Goal: Transaction & Acquisition: Purchase product/service

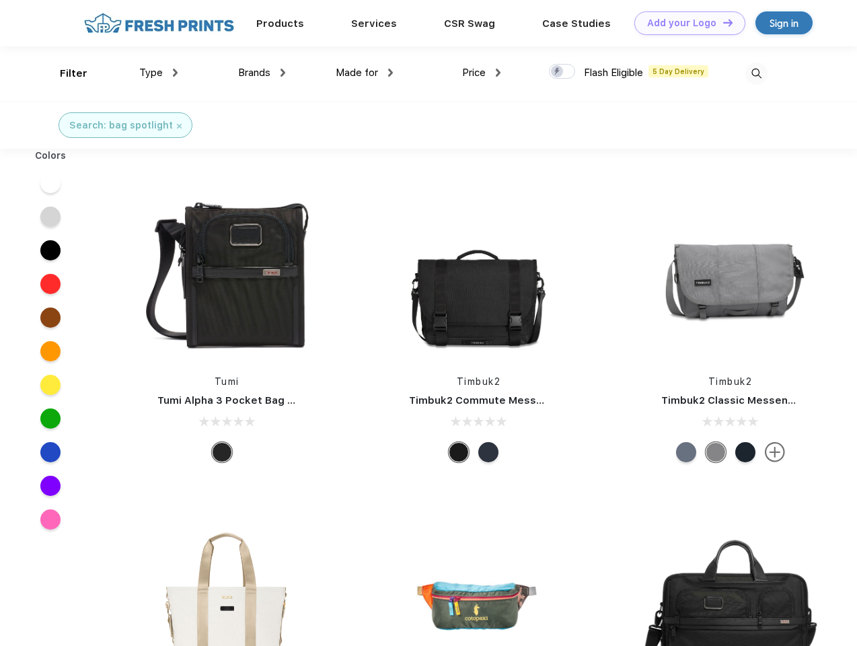
click at [685, 23] on link "Add your Logo Design Tool" at bounding box center [690, 23] width 111 height 24
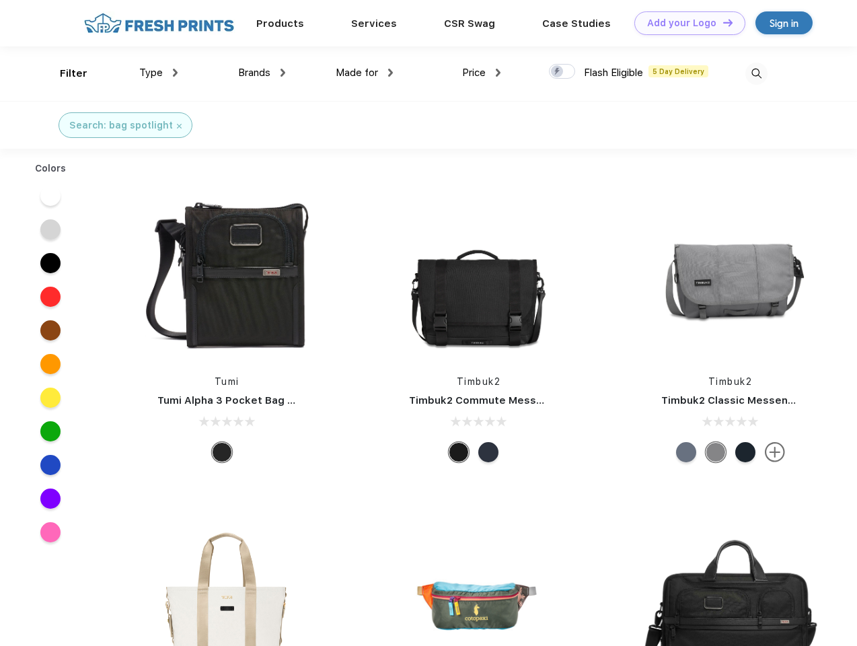
click at [0, 0] on div "Design Tool" at bounding box center [0, 0] width 0 height 0
click at [722, 22] on link "Add your Logo Design Tool" at bounding box center [690, 23] width 111 height 24
click at [65, 73] on div "Filter" at bounding box center [74, 73] width 28 height 15
click at [159, 73] on span "Type" at bounding box center [151, 73] width 24 height 12
click at [262, 73] on span "Brands" at bounding box center [254, 73] width 32 height 12
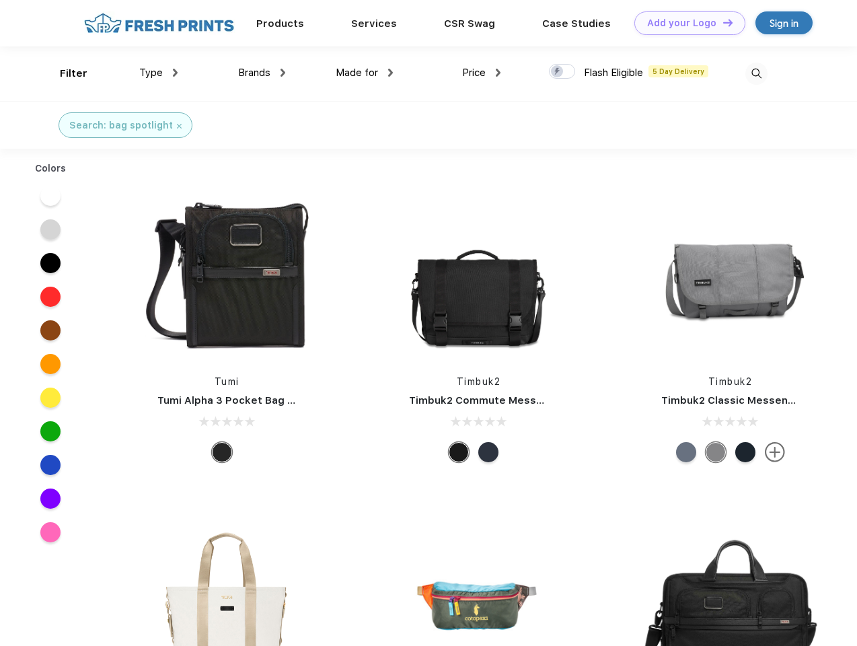
click at [365, 73] on span "Made for" at bounding box center [357, 73] width 42 height 12
click at [482, 73] on span "Price" at bounding box center [474, 73] width 24 height 12
click at [563, 72] on div at bounding box center [562, 71] width 26 height 15
click at [558, 72] on input "checkbox" at bounding box center [553, 67] width 9 height 9
click at [757, 73] on img at bounding box center [757, 74] width 22 height 22
